Goal: Information Seeking & Learning: Check status

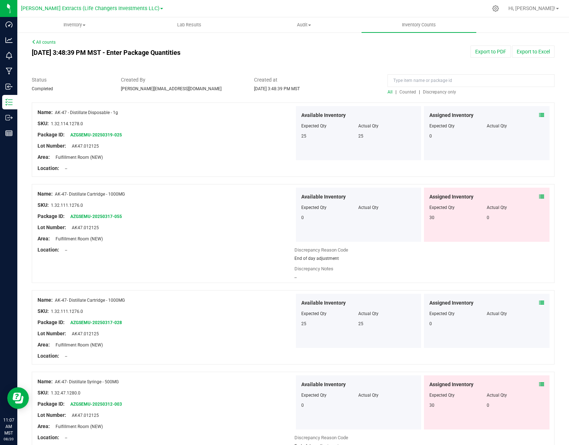
scroll to position [360, 0]
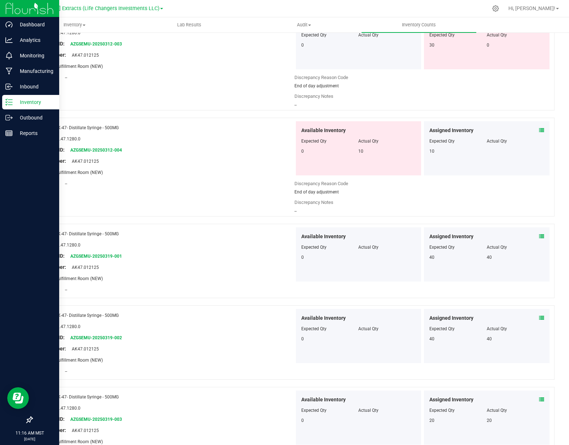
click at [17, 101] on p "Inventory" at bounding box center [34, 102] width 43 height 9
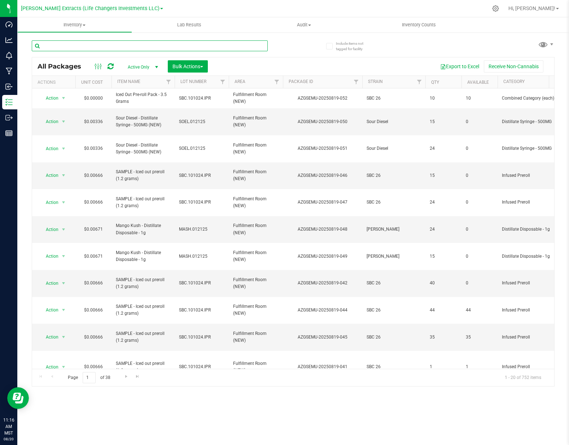
drag, startPoint x: 82, startPoint y: 57, endPoint x: 78, endPoint y: 45, distance: 13.1
click at [78, 45] on input "text" at bounding box center [150, 45] width 236 height 11
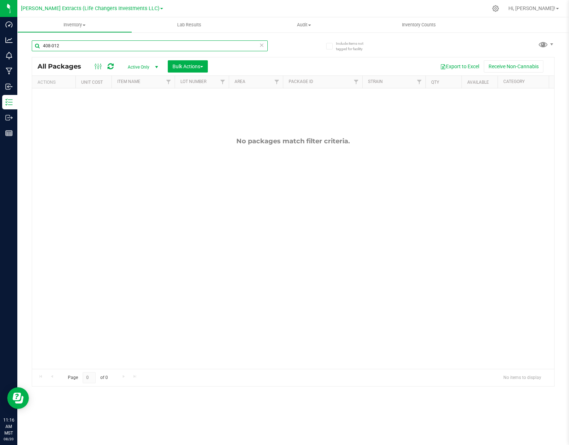
type input "408-012"
click at [139, 65] on span "Active Only" at bounding box center [142, 67] width 40 height 10
click at [139, 109] on li "All" at bounding box center [141, 111] width 39 height 11
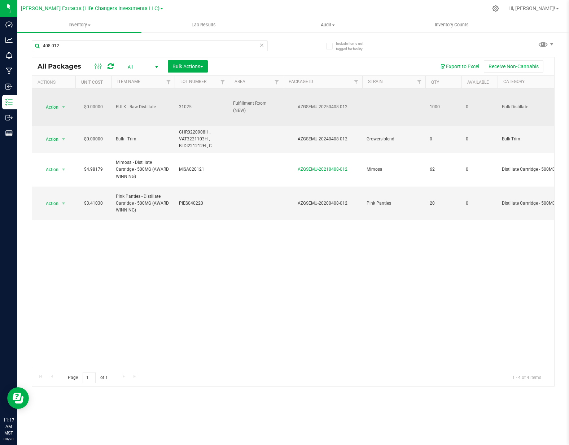
click at [344, 116] on td "AZGSEMU-20250408-012" at bounding box center [322, 107] width 79 height 38
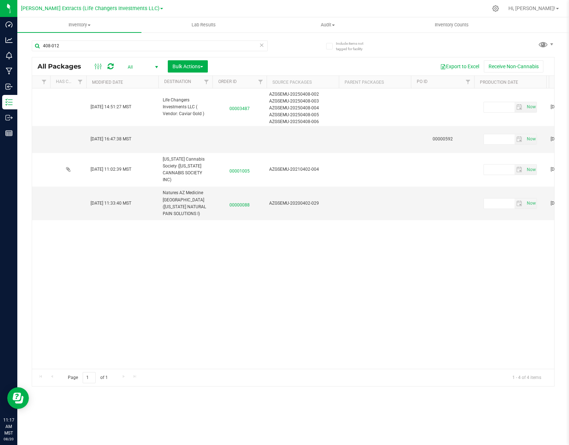
scroll to position [0, 891]
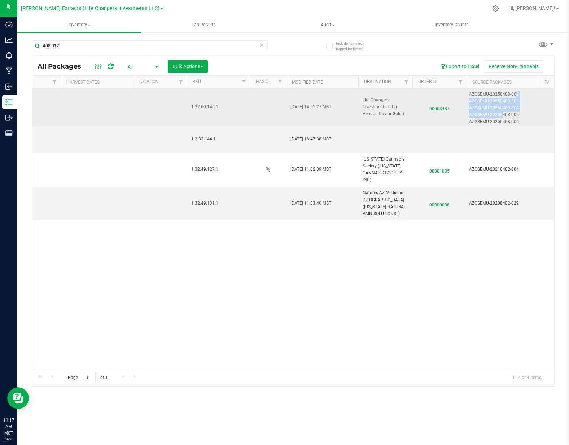
drag, startPoint x: 516, startPoint y: 95, endPoint x: 497, endPoint y: 109, distance: 23.2
click at [503, 113] on div "AZGSEMU-20250408-002 AZGSEMU-20250408-003 AZGSEMU-20250408-004 AZGSEMU-20250408…" at bounding box center [503, 107] width 69 height 34
click at [496, 109] on div "AZGSEMU-20250408-004" at bounding box center [503, 108] width 68 height 7
drag, startPoint x: 469, startPoint y: 94, endPoint x: 518, endPoint y: 120, distance: 56.2
click at [518, 120] on div "AZGSEMU-20250408-002 AZGSEMU-20250408-003 AZGSEMU-20250408-004 AZGSEMU-20250408…" at bounding box center [503, 107] width 69 height 34
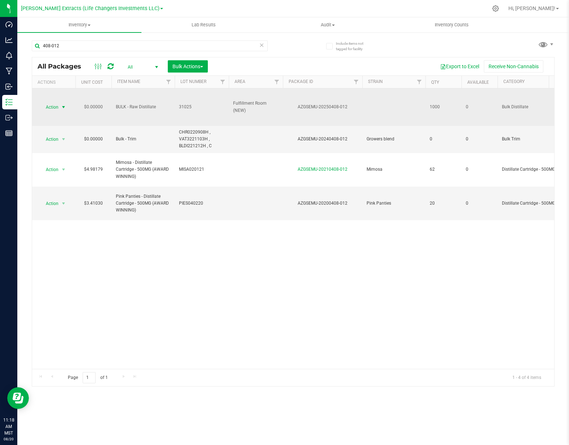
click at [64, 107] on span "select" at bounding box center [64, 107] width 6 height 6
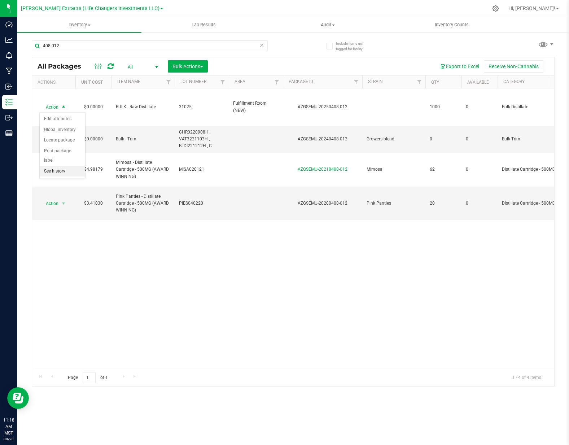
click at [63, 166] on li "See history" at bounding box center [62, 171] width 45 height 11
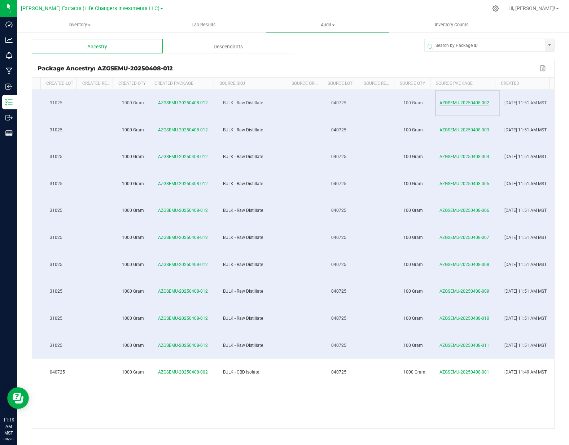
click at [467, 102] on span "AZGSEMU-20250408-002" at bounding box center [465, 102] width 50 height 5
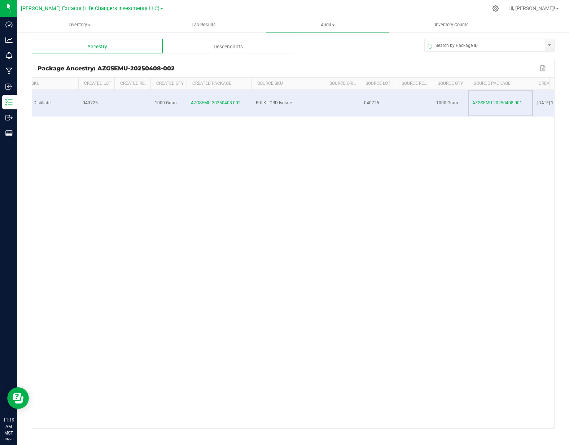
scroll to position [0, 106]
click at [470, 103] on span "AZGSEMU-20250408-001" at bounding box center [465, 102] width 50 height 5
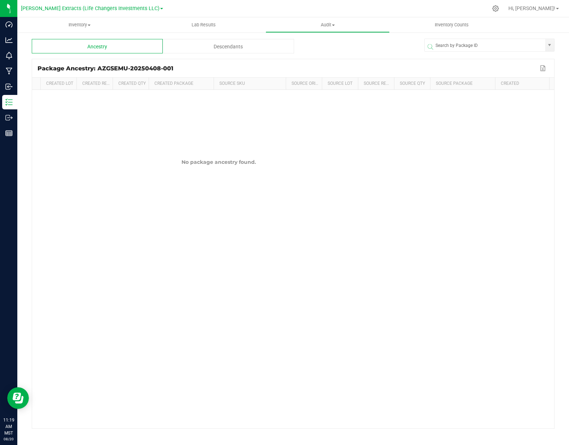
click at [115, 65] on div "Package Ancestry: AZGSEMU-20250408-001" at bounding box center [288, 68] width 501 height 7
click at [114, 65] on div "Package Ancestry: AZGSEMU-20250408-001" at bounding box center [288, 68] width 501 height 7
click at [113, 67] on div "Package Ancestry: AZGSEMU-20250408-001" at bounding box center [288, 68] width 501 height 7
click at [171, 69] on div "Package Ancestry: AZGSEMU-20250408-001" at bounding box center [288, 68] width 501 height 7
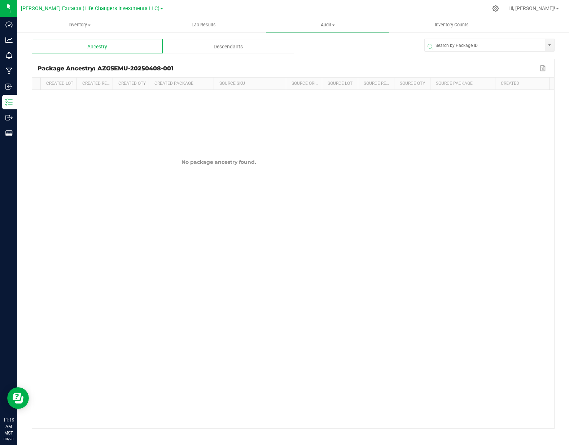
drag, startPoint x: 172, startPoint y: 68, endPoint x: 97, endPoint y: 69, distance: 74.7
click at [97, 69] on div "Package Ancestry: AZGSEMU-20250408-001" at bounding box center [288, 68] width 501 height 7
copy div "AZGSEMU-20250408-001"
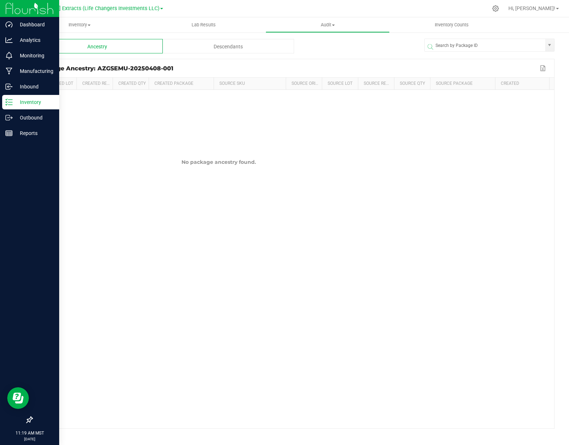
click at [16, 103] on p "Inventory" at bounding box center [34, 102] width 43 height 9
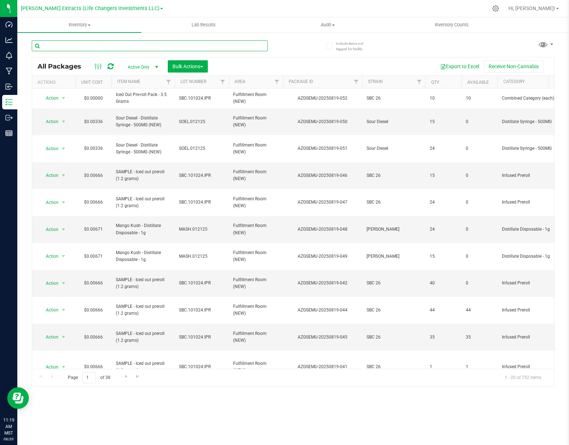
click at [101, 44] on input "text" at bounding box center [150, 45] width 236 height 11
paste input "AZGSEMU-20250408-001"
type input "AZGSEMU-20250408-001"
click at [155, 65] on div "Inventory All packages All inventory Waste log Create inventory Lab Results Aud…" at bounding box center [293, 231] width 552 height 428
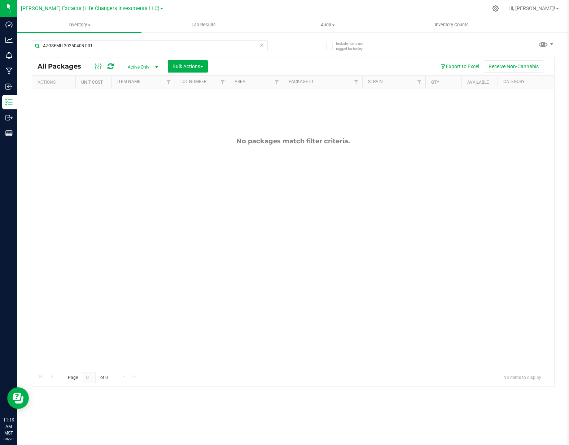
click at [156, 66] on span "select" at bounding box center [157, 67] width 6 height 6
click at [141, 110] on li "All" at bounding box center [141, 111] width 39 height 11
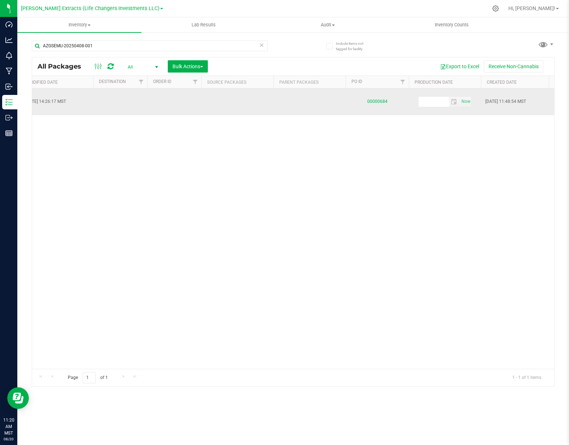
click at [382, 99] on link "00000684" at bounding box center [377, 101] width 20 height 5
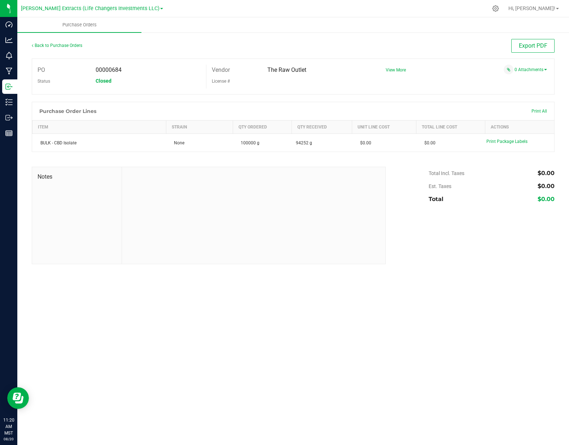
drag, startPoint x: 267, startPoint y: 71, endPoint x: 321, endPoint y: 69, distance: 53.8
click at [321, 69] on div "The Raw Outlet" at bounding box center [317, 70] width 111 height 11
click at [319, 86] on div "License #" at bounding box center [289, 80] width 166 height 11
click at [350, 88] on div "Vendor The Raw Outlet License #" at bounding box center [293, 77] width 174 height 24
click at [489, 95] on div at bounding box center [293, 98] width 523 height 7
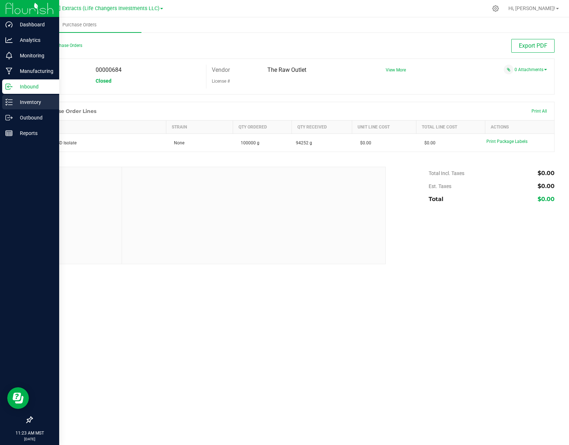
click at [12, 103] on icon at bounding box center [8, 102] width 7 height 7
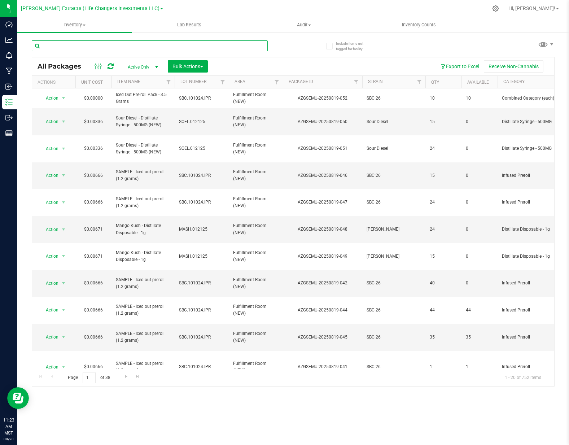
click at [137, 46] on input "text" at bounding box center [150, 45] width 236 height 11
click at [155, 65] on span "select" at bounding box center [157, 67] width 6 height 6
click at [139, 109] on li "All" at bounding box center [141, 111] width 39 height 11
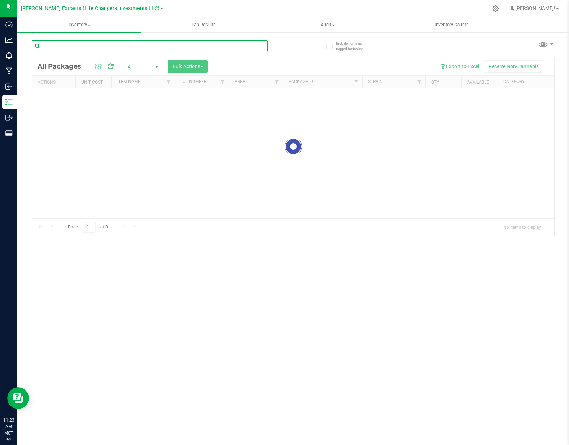
click at [101, 46] on input "text" at bounding box center [150, 45] width 236 height 11
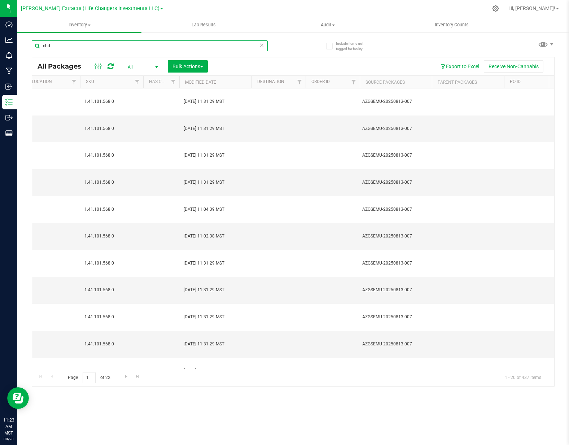
scroll to position [0, 729]
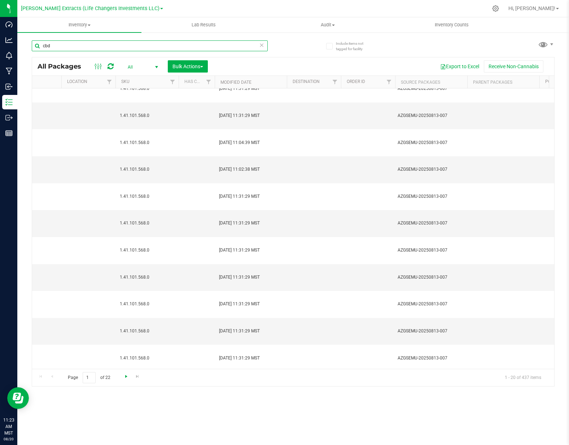
type input "cbd"
click at [127, 378] on span "Go to the next page" at bounding box center [126, 377] width 6 height 6
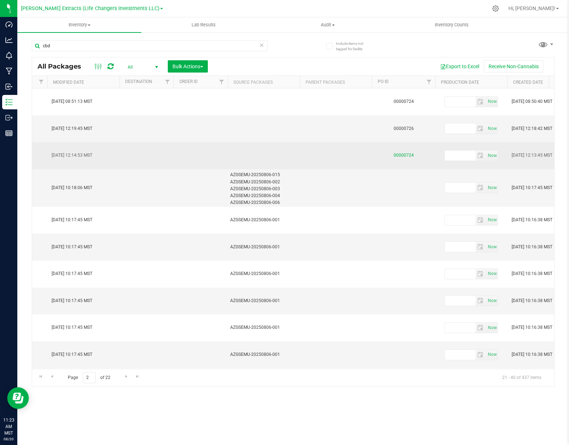
click at [408, 153] on link "00000724" at bounding box center [404, 155] width 20 height 5
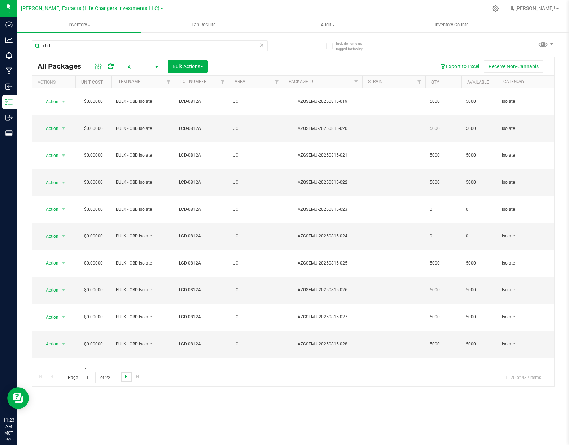
click at [126, 377] on span "Go to the next page" at bounding box center [126, 377] width 6 height 6
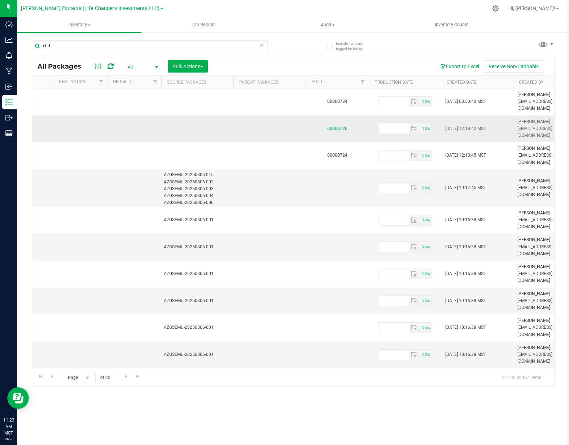
click at [341, 126] on link "00000726" at bounding box center [337, 128] width 20 height 5
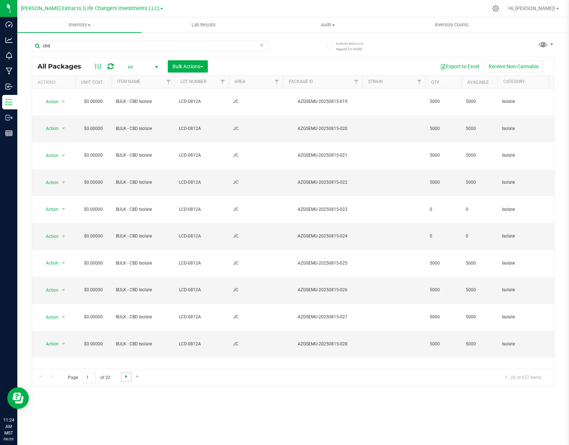
click at [126, 377] on span "Go to the next page" at bounding box center [126, 377] width 6 height 6
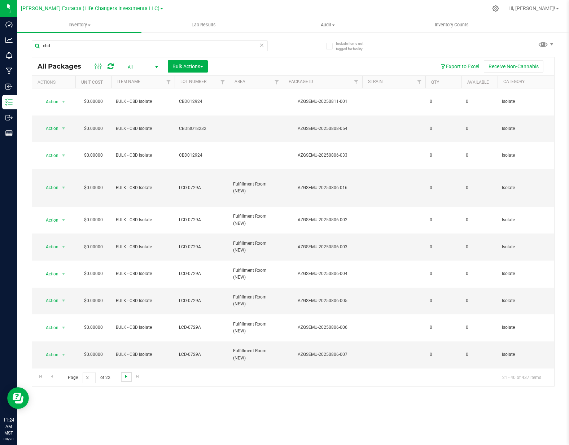
click at [126, 377] on span "Go to the next page" at bounding box center [126, 377] width 6 height 6
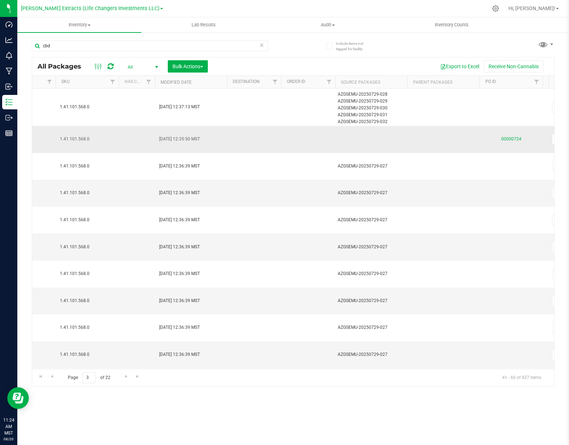
click at [504, 136] on link "00000724" at bounding box center [511, 138] width 20 height 5
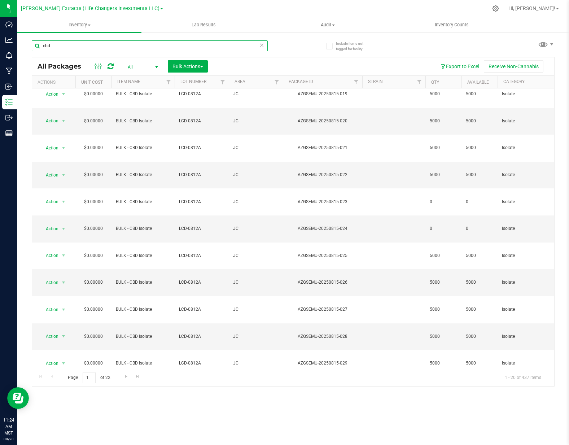
click at [53, 48] on input "cbd" at bounding box center [150, 45] width 236 height 11
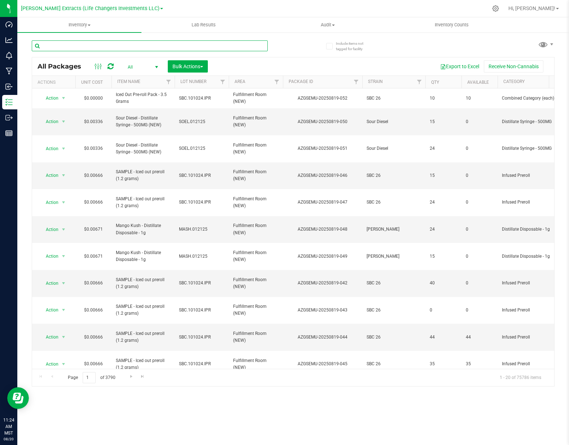
click at [147, 48] on input "text" at bounding box center [150, 45] width 236 height 11
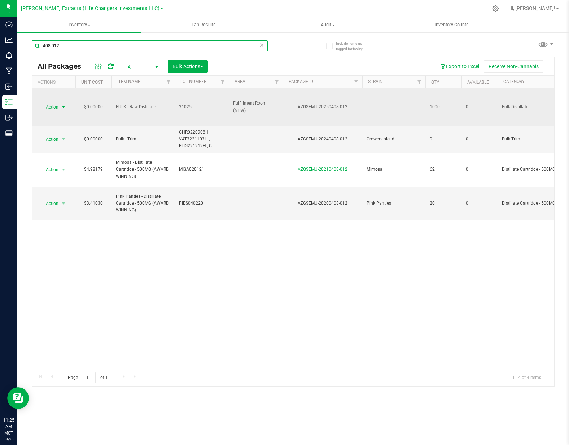
type input "408-012"
click at [51, 107] on span "Action" at bounding box center [48, 107] width 19 height 10
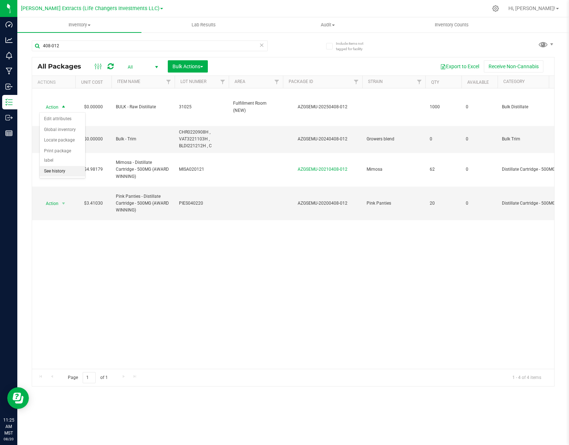
click at [62, 166] on li "See history" at bounding box center [62, 171] width 45 height 11
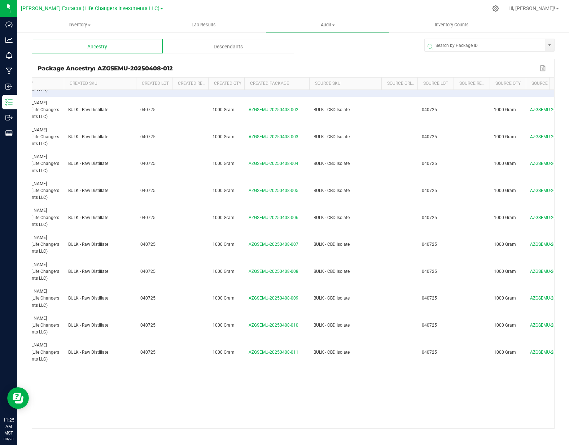
scroll to position [0, 154]
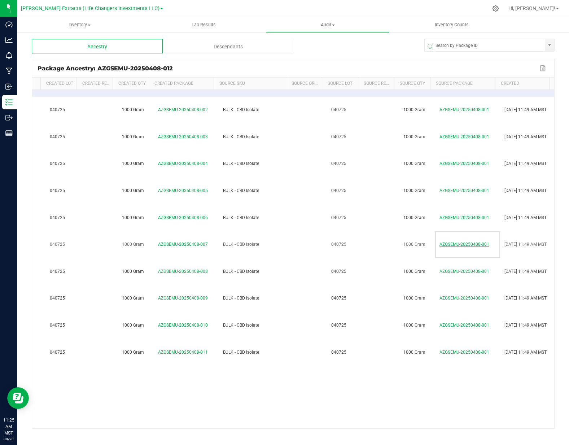
click at [471, 242] on span "AZGSEMU-20250408-001" at bounding box center [465, 244] width 50 height 5
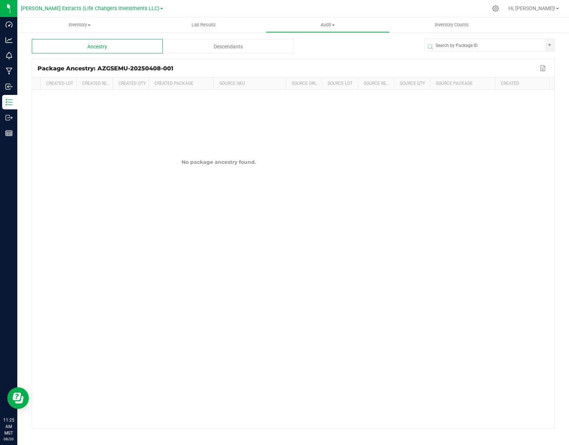
scroll to position [0, 155]
drag, startPoint x: 479, startPoint y: 367, endPoint x: 296, endPoint y: 366, distance: 182.3
click at [318, 375] on div "No package ancestry found." at bounding box center [293, 234] width 522 height 289
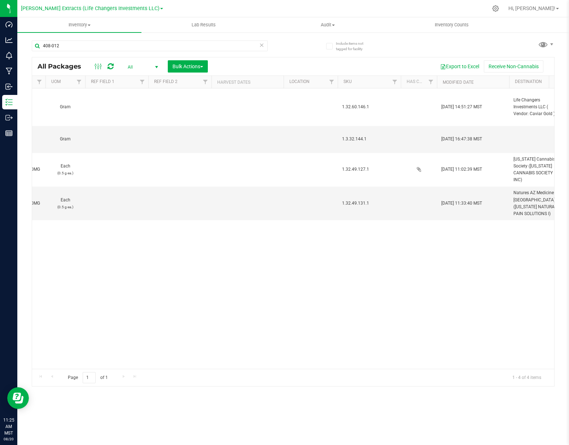
scroll to position [0, 561]
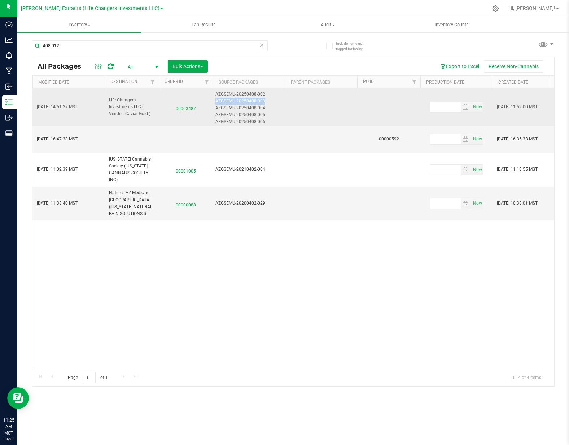
drag, startPoint x: 215, startPoint y: 101, endPoint x: 264, endPoint y: 103, distance: 49.1
click at [264, 103] on div "AZGSEMU-20250408-003" at bounding box center [250, 101] width 68 height 7
copy div "AZGSEMU-20250408-003"
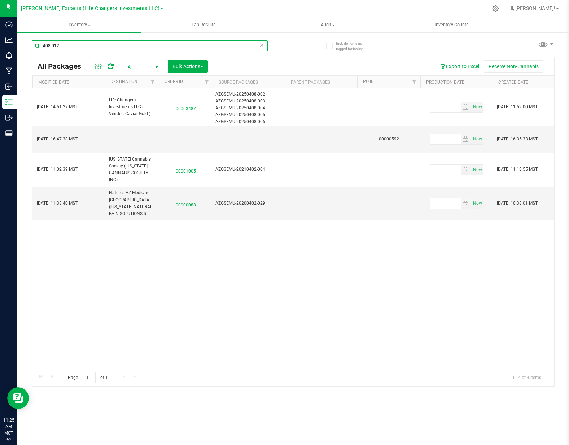
click at [102, 47] on input "408-012" at bounding box center [150, 45] width 236 height 11
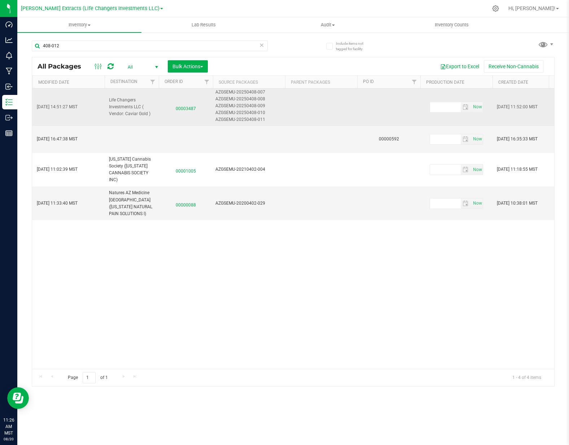
click at [250, 121] on div "AZGSEMU-20250408-011" at bounding box center [250, 119] width 68 height 7
drag, startPoint x: 264, startPoint y: 119, endPoint x: 216, endPoint y: 119, distance: 47.3
click at [216, 119] on div "AZGSEMU-20250408-011" at bounding box center [250, 119] width 68 height 7
copy div "AZGSEMU-20250408-011"
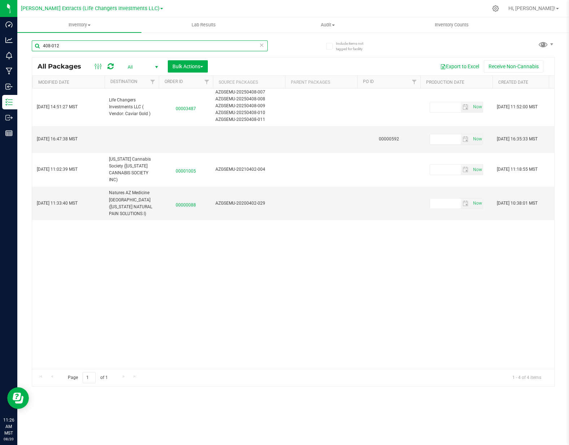
click at [82, 46] on input "408-012" at bounding box center [150, 45] width 236 height 11
click at [81, 46] on input "408-012" at bounding box center [150, 45] width 236 height 11
paste input "AZGSEMU-20250408-011"
type input "AZGSEMU-20250408-011"
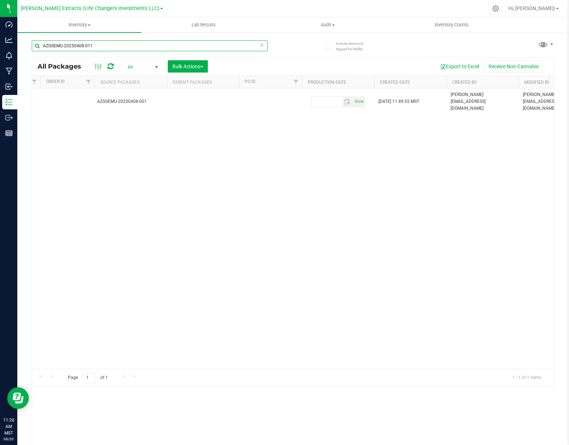
click at [103, 45] on input "AZGSEMU-20250408-011" at bounding box center [150, 45] width 236 height 11
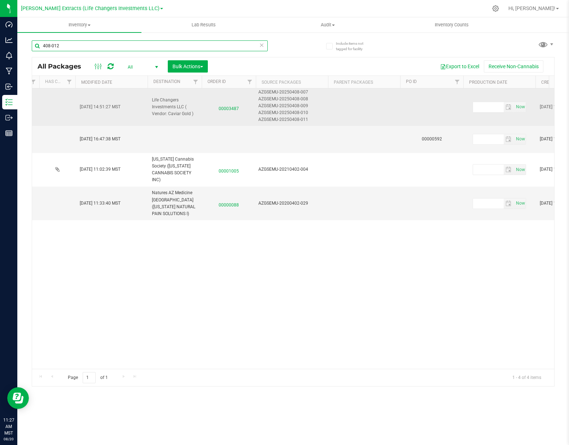
type input "408-012"
drag, startPoint x: 309, startPoint y: 112, endPoint x: 258, endPoint y: 112, distance: 50.5
click at [258, 112] on div "AZGSEMU-20250408-010" at bounding box center [292, 112] width 68 height 7
copy div "AZGSEMU-20250408-010"
drag, startPoint x: 307, startPoint y: 116, endPoint x: 257, endPoint y: 114, distance: 50.2
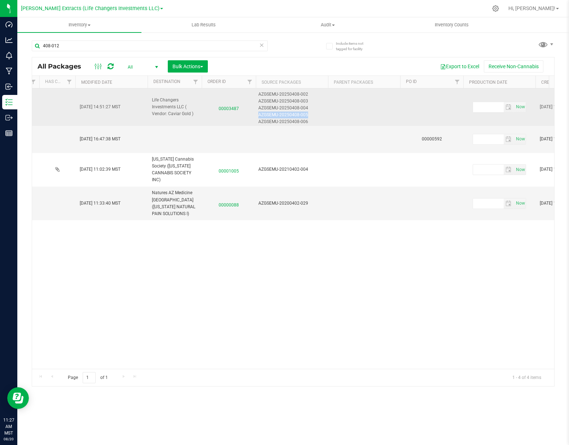
click at [257, 114] on td "AZGSEMU-20250408-002 AZGSEMU-20250408-003 AZGSEMU-20250408-004 AZGSEMU-20250408…" at bounding box center [292, 107] width 72 height 38
click at [300, 107] on div "AZGSEMU-20250408-004" at bounding box center [292, 108] width 68 height 7
copy div "AZGSEMU-20250408-004"
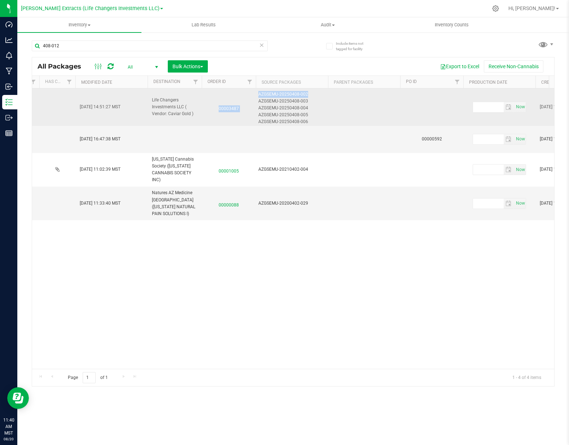
drag, startPoint x: 307, startPoint y: 93, endPoint x: 260, endPoint y: 94, distance: 47.7
copy tr "00003487 AZGSEMU-20250408-002"
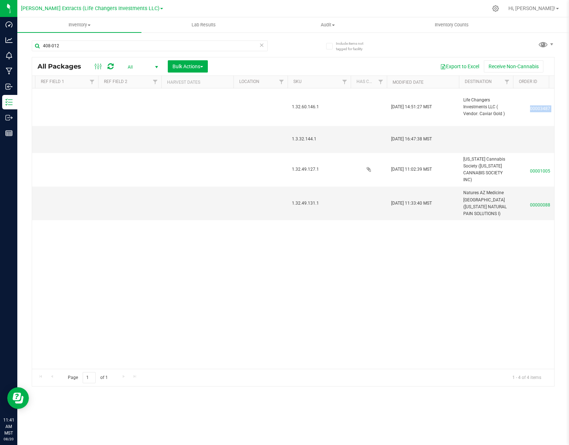
scroll to position [0, 621]
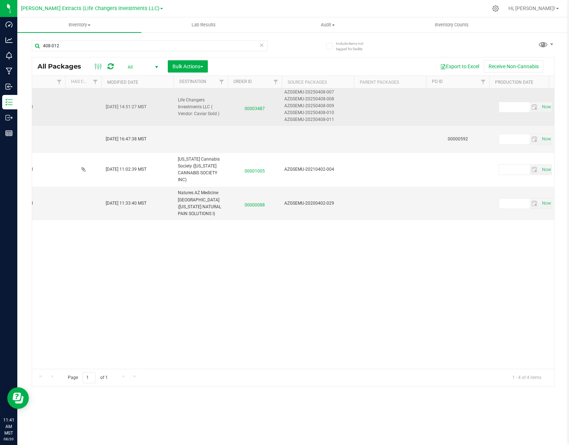
click at [328, 119] on div "AZGSEMU-20250408-011" at bounding box center [318, 119] width 68 height 7
copy div "AZGSEMU-20250408-011"
click at [252, 106] on span "00003487" at bounding box center [254, 107] width 45 height 10
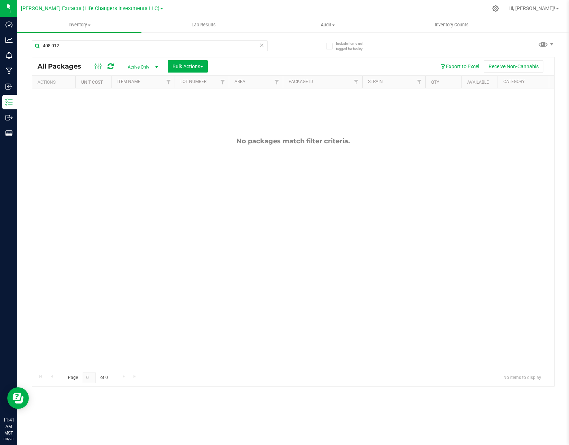
drag, startPoint x: 221, startPoint y: 214, endPoint x: 363, endPoint y: 210, distance: 142.3
click at [362, 212] on div "No packages match filter criteria." at bounding box center [293, 252] width 522 height 329
drag, startPoint x: 263, startPoint y: 45, endPoint x: 296, endPoint y: 56, distance: 35.3
click at [263, 45] on icon at bounding box center [261, 44] width 5 height 9
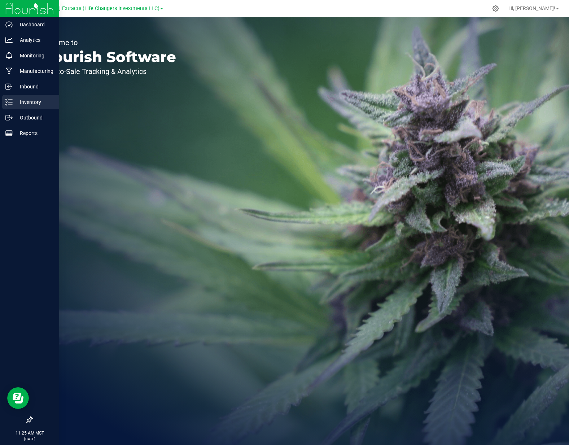
click at [23, 102] on p "Inventory" at bounding box center [34, 102] width 43 height 9
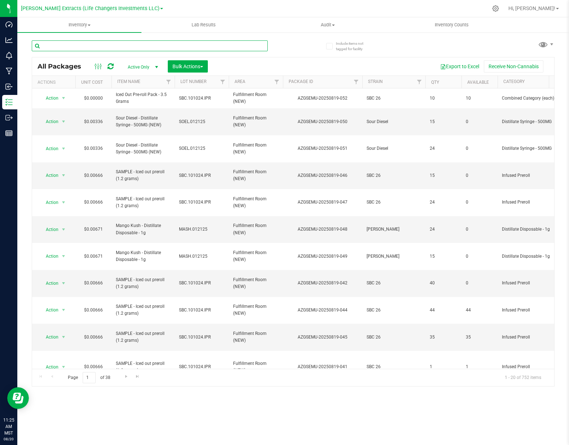
click at [121, 46] on input "text" at bounding box center [150, 45] width 236 height 11
paste input "AZGSEMU-20250408-003"
type input "AZGSEMU-20250408-003"
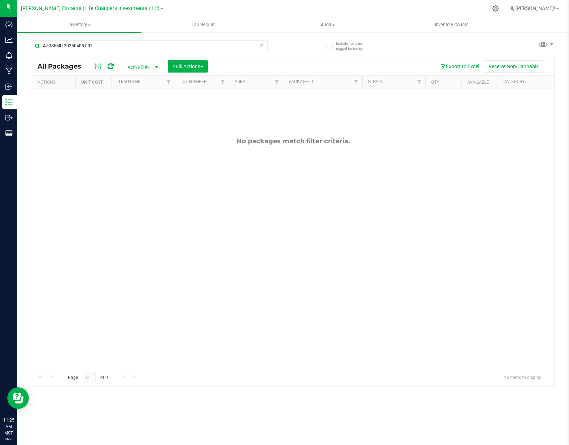
click at [144, 66] on span "Active Only" at bounding box center [142, 67] width 40 height 10
click at [138, 114] on li "All" at bounding box center [141, 111] width 39 height 11
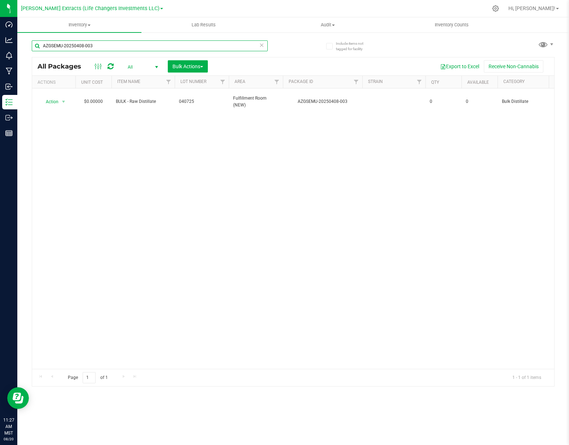
click at [110, 46] on input "AZGSEMU-20250408-003" at bounding box center [150, 45] width 236 height 11
drag, startPoint x: 110, startPoint y: 46, endPoint x: 103, endPoint y: 45, distance: 7.2
click at [109, 46] on input "AZGSEMU-20250408-003" at bounding box center [150, 45] width 236 height 11
paste input "AZGSEMU-20250408-010"
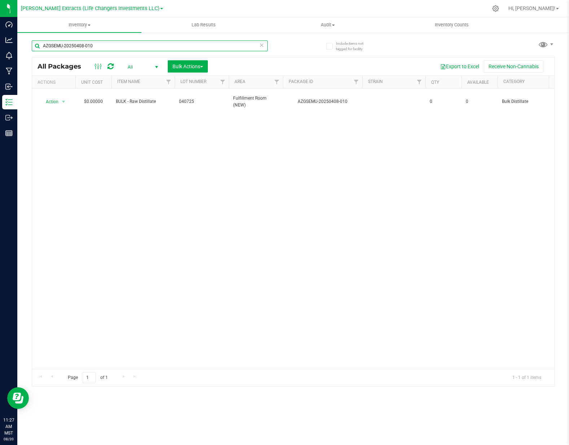
type input "AZGSEMU-20250408-010"
click at [99, 44] on input "AZGSEMU-20250408-010" at bounding box center [150, 45] width 236 height 11
paste input "AZGSEMU-20250408-004"
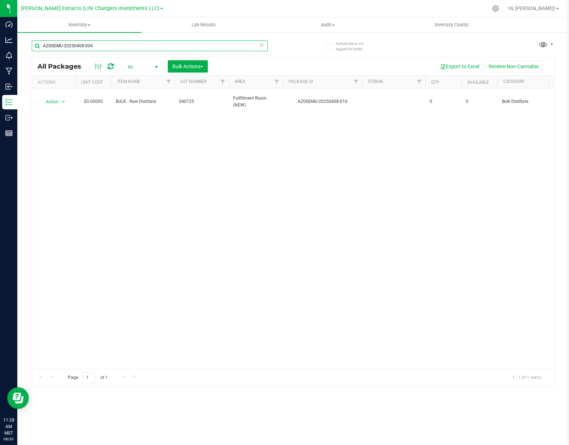
type input "AZGSEMU-20250408-004"
click at [128, 45] on input "AZGSEMU-20250408-004" at bounding box center [150, 45] width 236 height 11
drag, startPoint x: 127, startPoint y: 45, endPoint x: 123, endPoint y: 45, distance: 4.3
click at [127, 45] on input "AZGSEMU-20250408-004" at bounding box center [150, 45] width 236 height 11
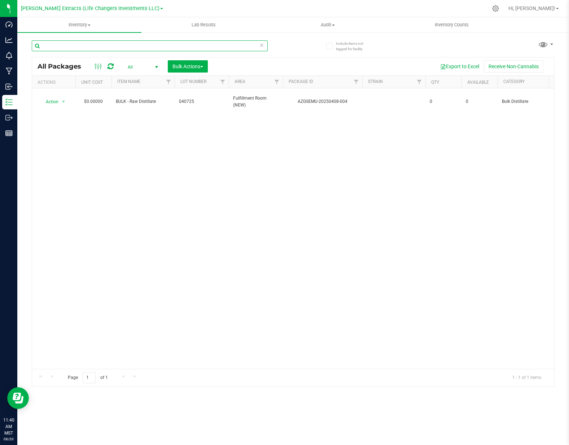
paste input "00003487 AZGSEMU-20250408-002"
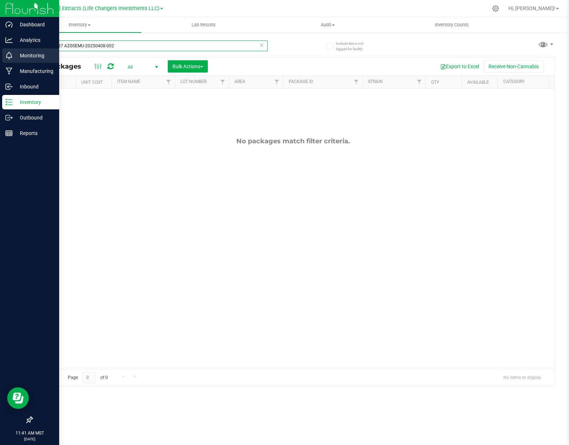
drag, startPoint x: 53, startPoint y: 46, endPoint x: 3, endPoint y: 50, distance: 50.3
click at [3, 50] on div "Dashboard Analytics Monitoring Manufacturing Inbound Inventory Outbound Reports…" at bounding box center [284, 222] width 569 height 445
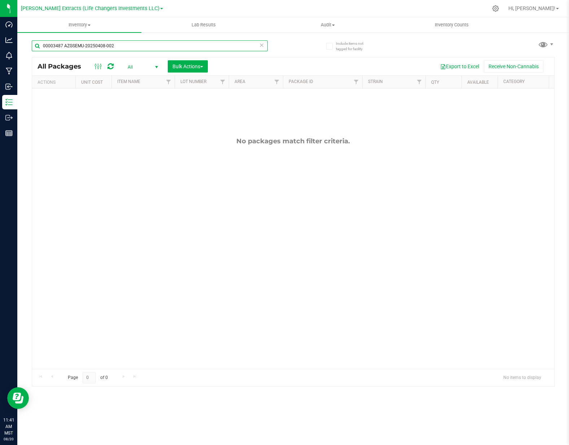
drag, startPoint x: 131, startPoint y: 48, endPoint x: 74, endPoint y: 47, distance: 56.3
click at [129, 47] on input "00003487 AZGSEMU-20250408-002" at bounding box center [150, 45] width 236 height 11
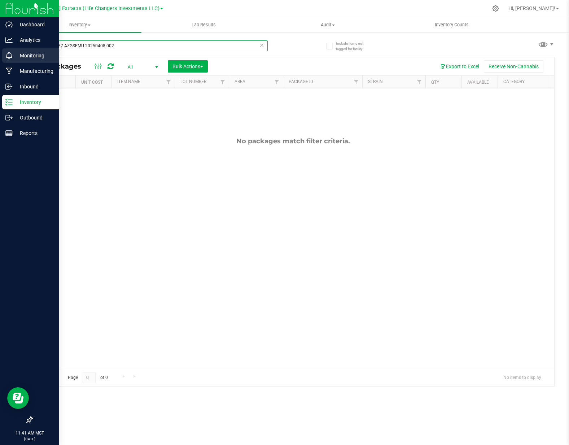
drag, startPoint x: 63, startPoint y: 44, endPoint x: 16, endPoint y: 48, distance: 47.1
click at [16, 48] on div "Dashboard Analytics Monitoring Manufacturing Inbound Inventory Outbound Reports…" at bounding box center [284, 222] width 569 height 445
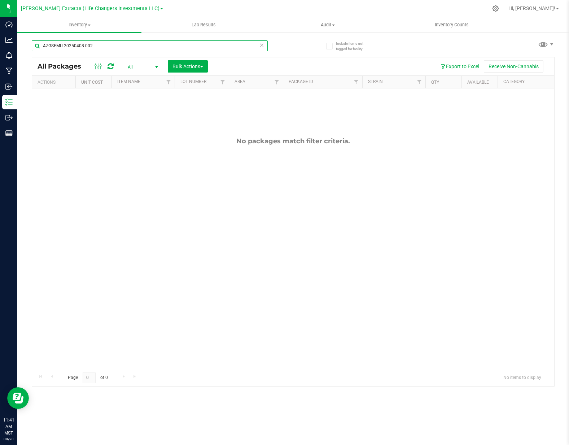
type input "AZGSEMU-20250408-002"
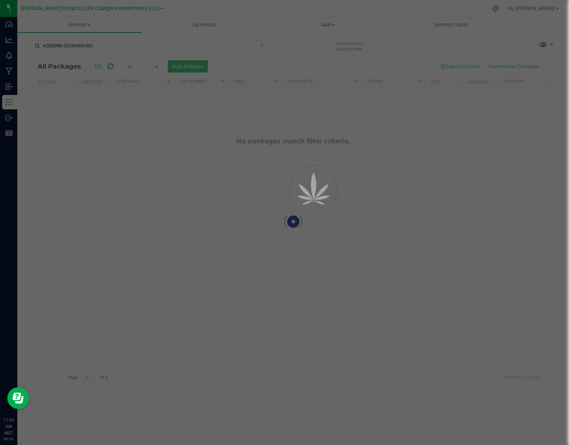
click at [142, 203] on div "Inventory All packages All inventory Waste log Create inventory Lab Results Aud…" at bounding box center [293, 231] width 552 height 428
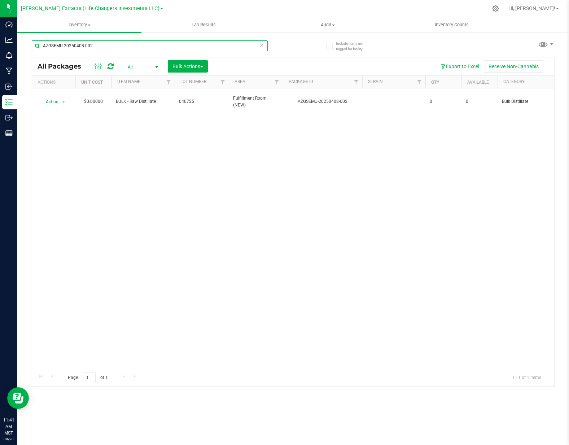
click at [116, 43] on input "AZGSEMU-20250408-002" at bounding box center [150, 45] width 236 height 11
paste input "AZGSEMU-20250408-011"
type input "AZGSEMU-20250408-011"
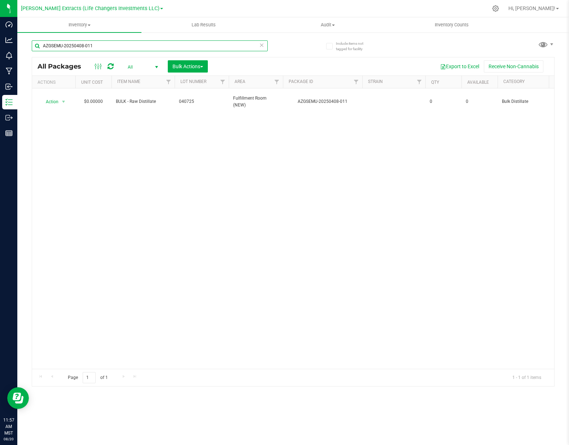
click at [103, 46] on input "AZGSEMU-20250408-011" at bounding box center [150, 45] width 236 height 11
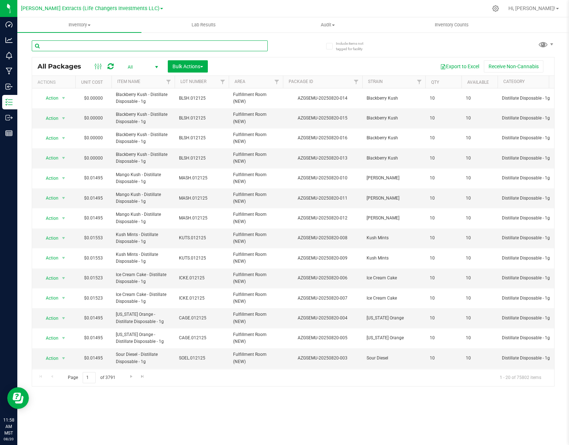
click at [71, 47] on input "text" at bounding box center [150, 45] width 236 height 11
type input "20250408-012"
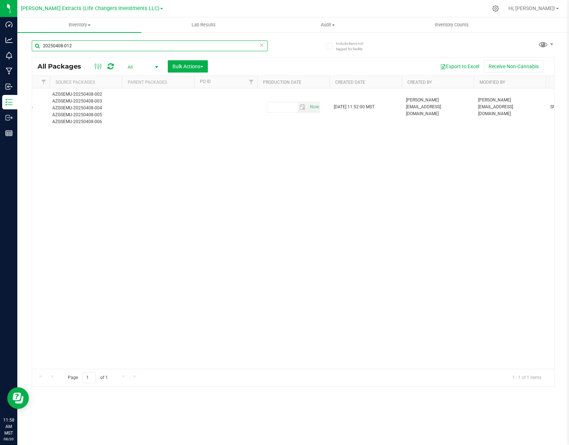
scroll to position [0, 1104]
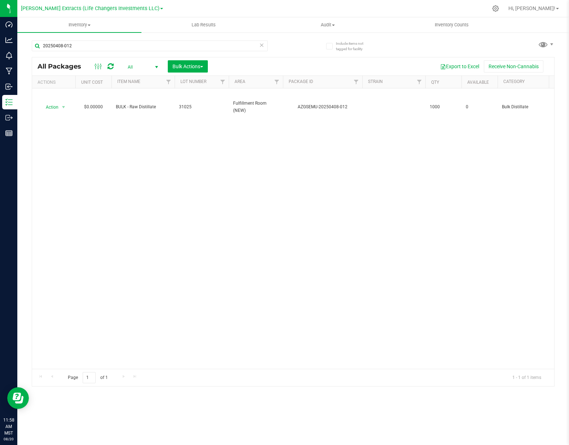
click at [106, 299] on div "Action Action Edit attributes Global inventory Locate package Print package lab…" at bounding box center [293, 228] width 522 height 280
